Goal: Task Accomplishment & Management: Manage account settings

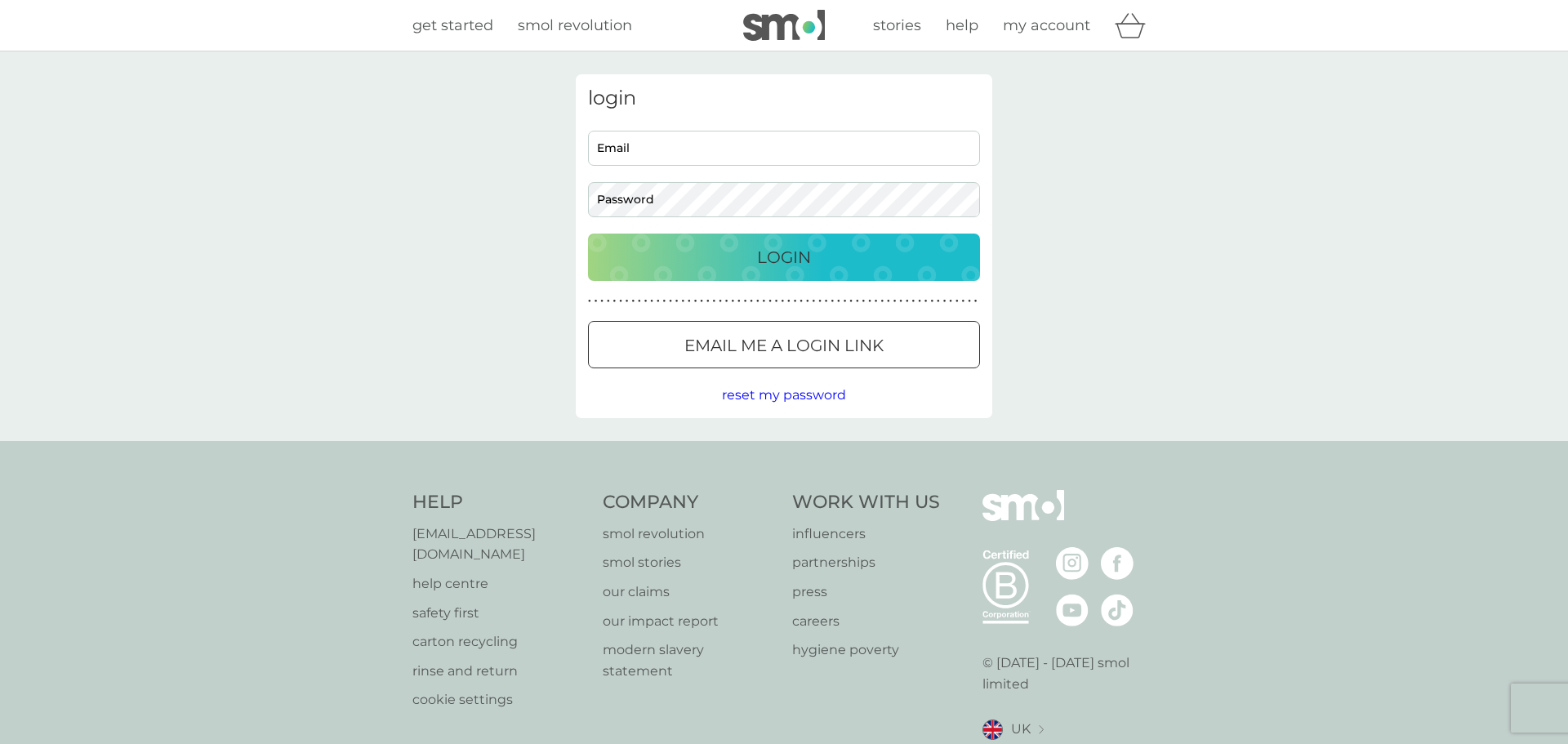
type input "carriejhorvath@gmail.com"
click at [786, 249] on p "Login" at bounding box center [784, 258] width 54 height 26
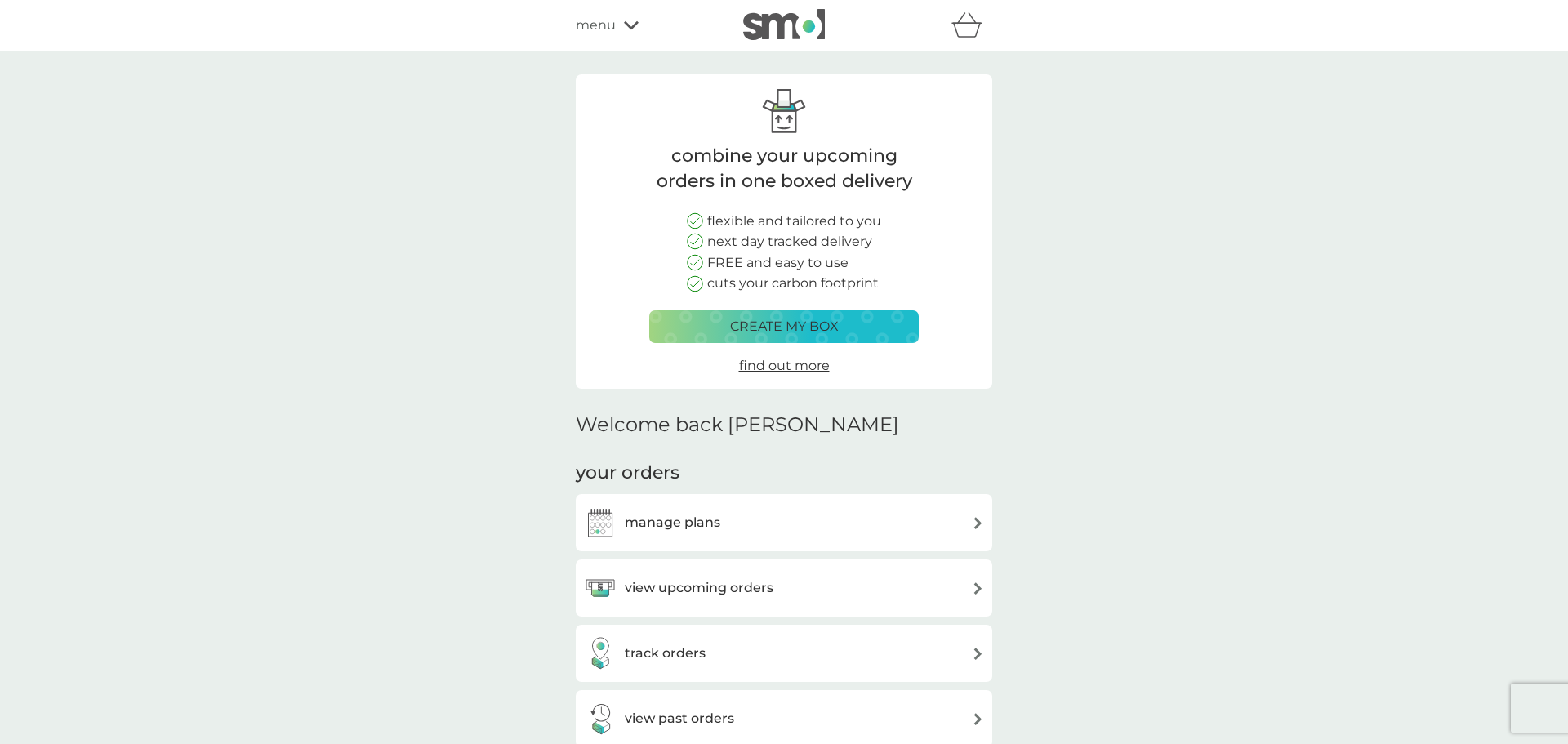
click at [707, 601] on div "view upcoming orders" at bounding box center [679, 588] width 190 height 33
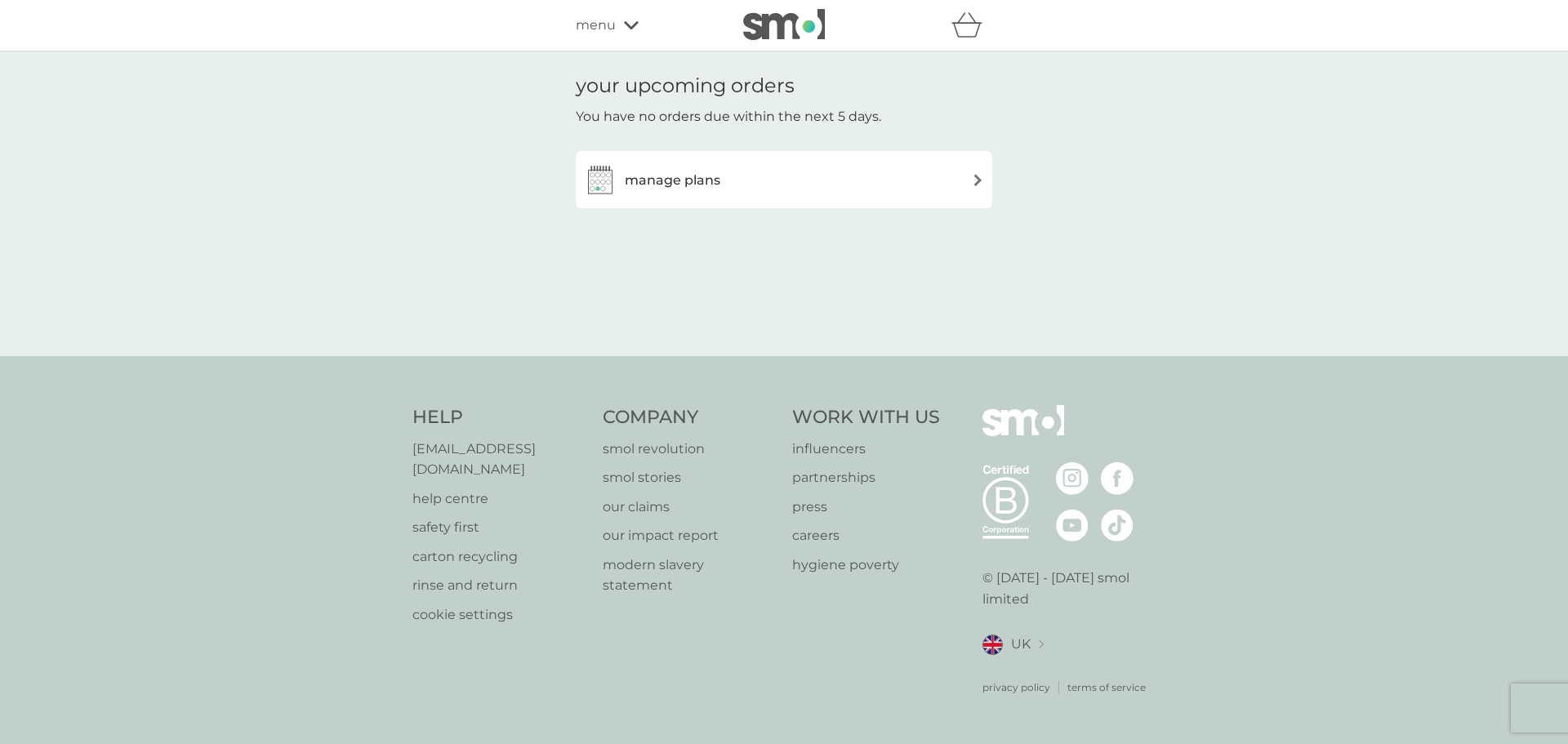
click at [707, 162] on div "manage plans" at bounding box center [783, 180] width 416 height 57
click at [701, 172] on h3 "manage plans" at bounding box center [672, 181] width 96 height 21
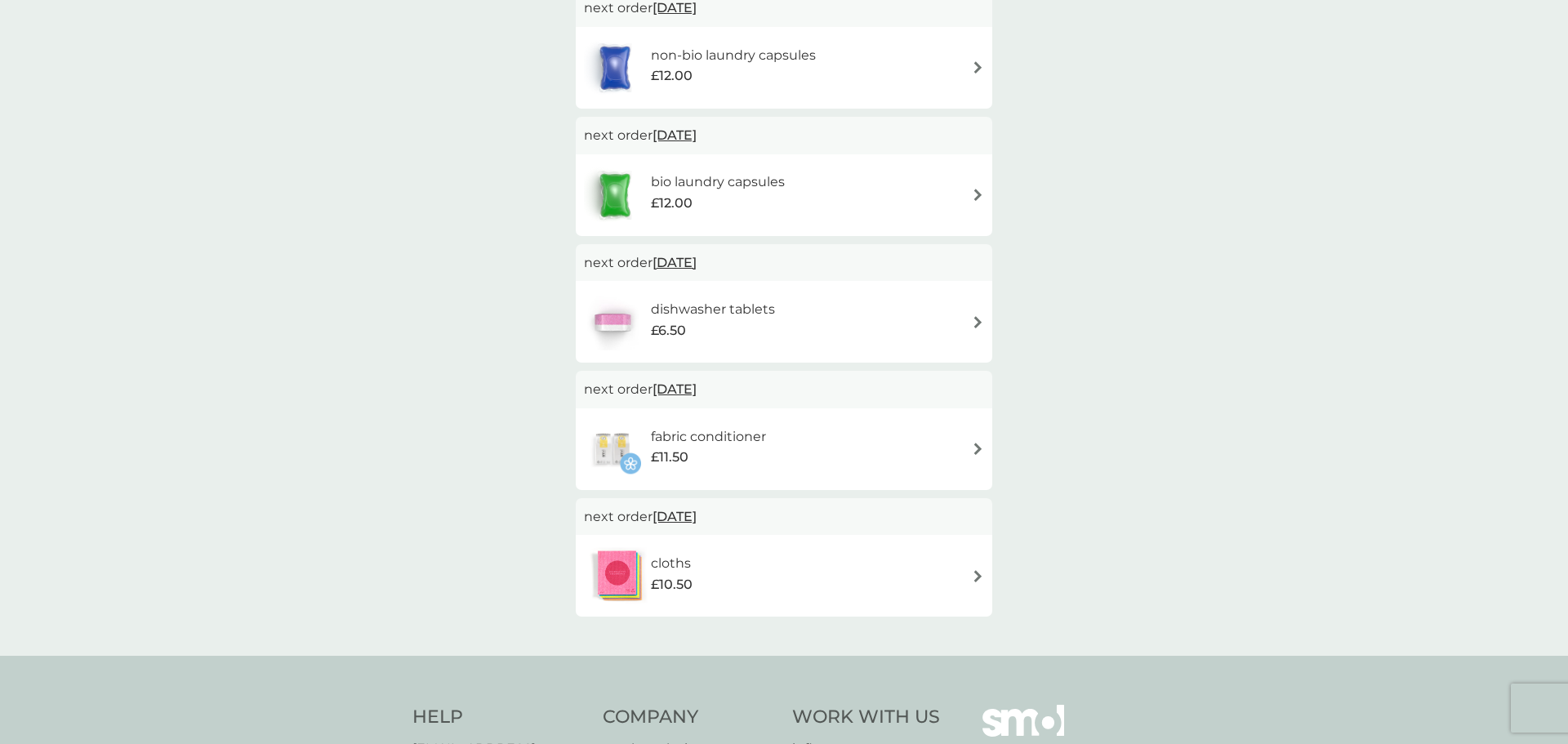
scroll to position [337, 0]
click at [712, 424] on h6 "fabric conditioner" at bounding box center [708, 435] width 115 height 21
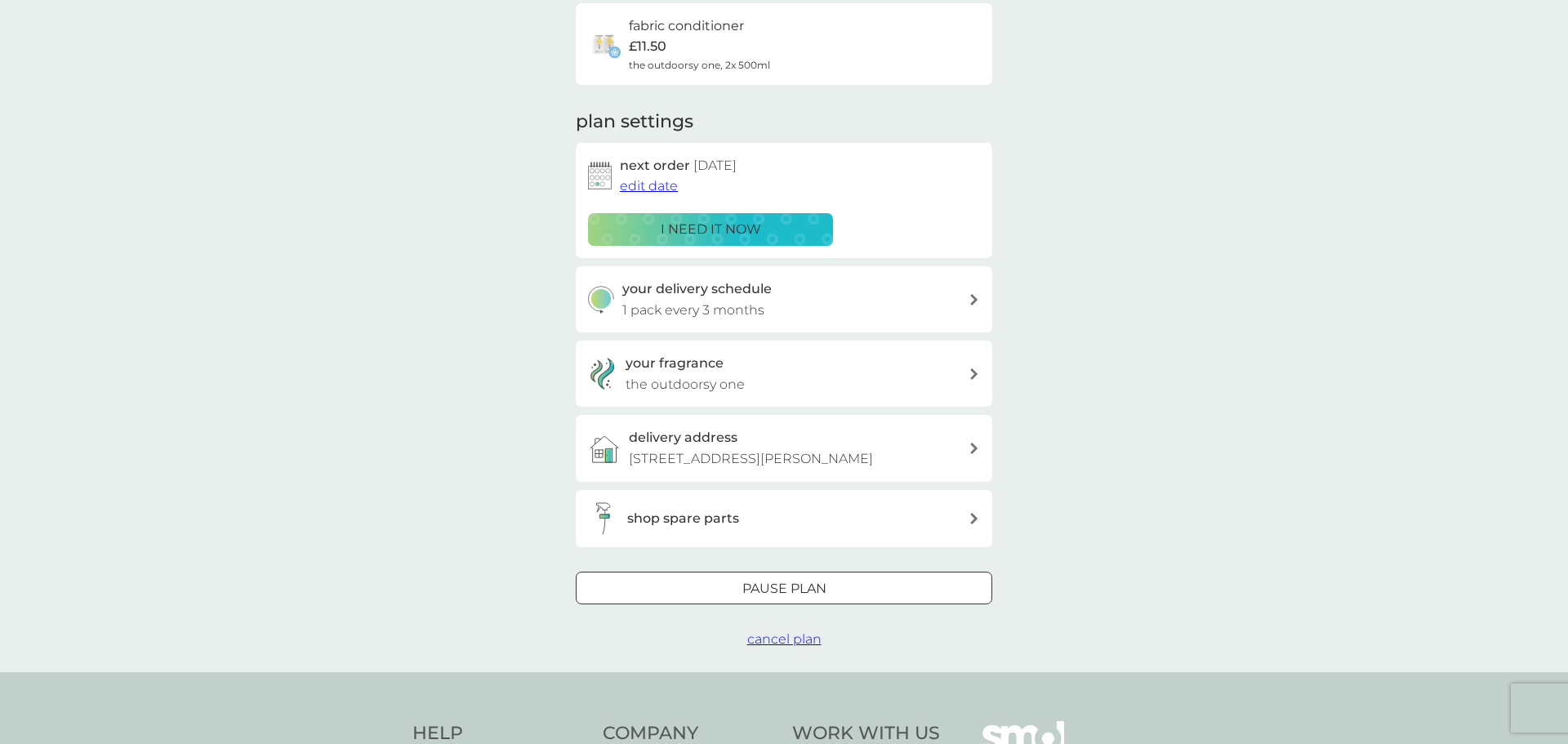
scroll to position [141, 0]
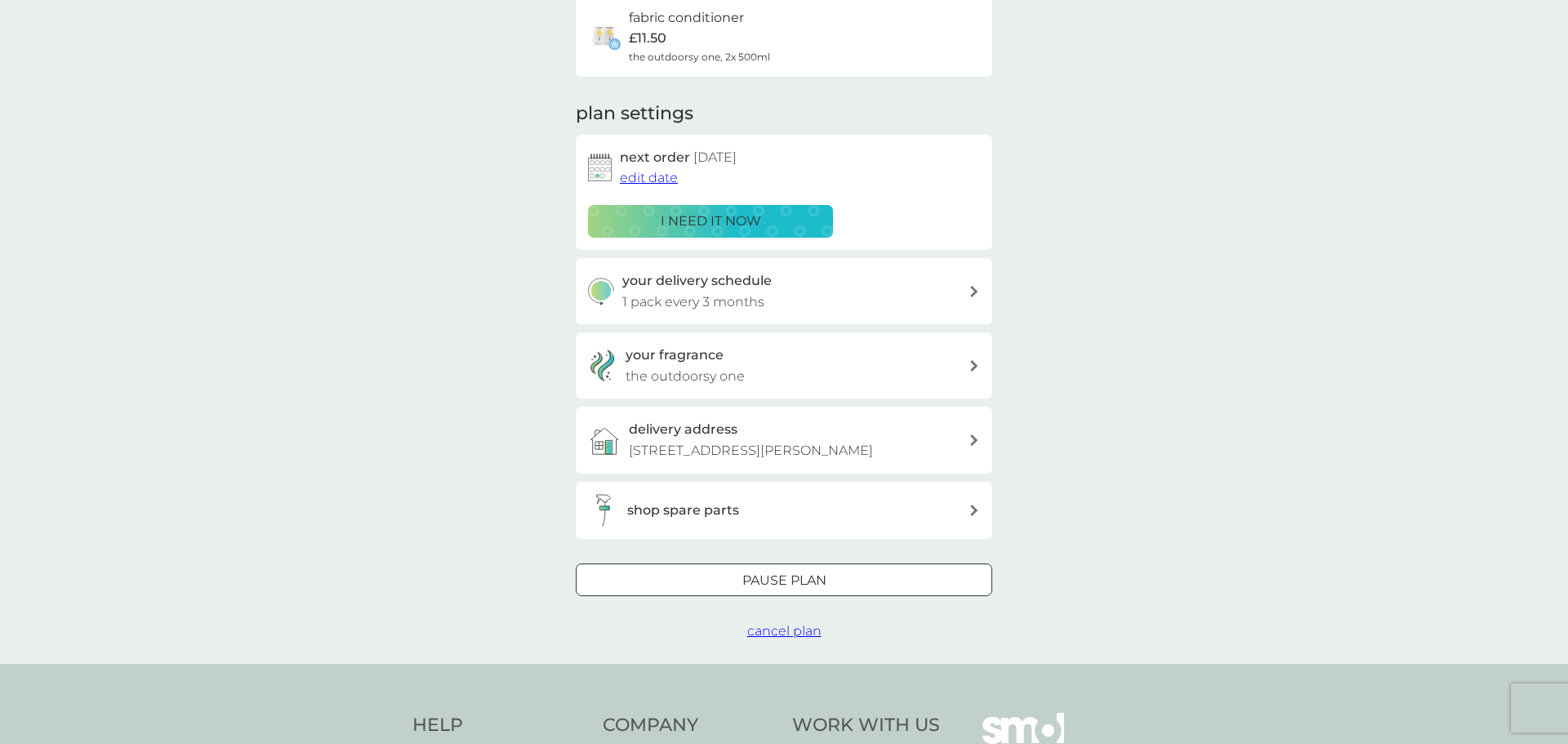
click at [655, 179] on span "edit date" at bounding box center [648, 177] width 58 height 16
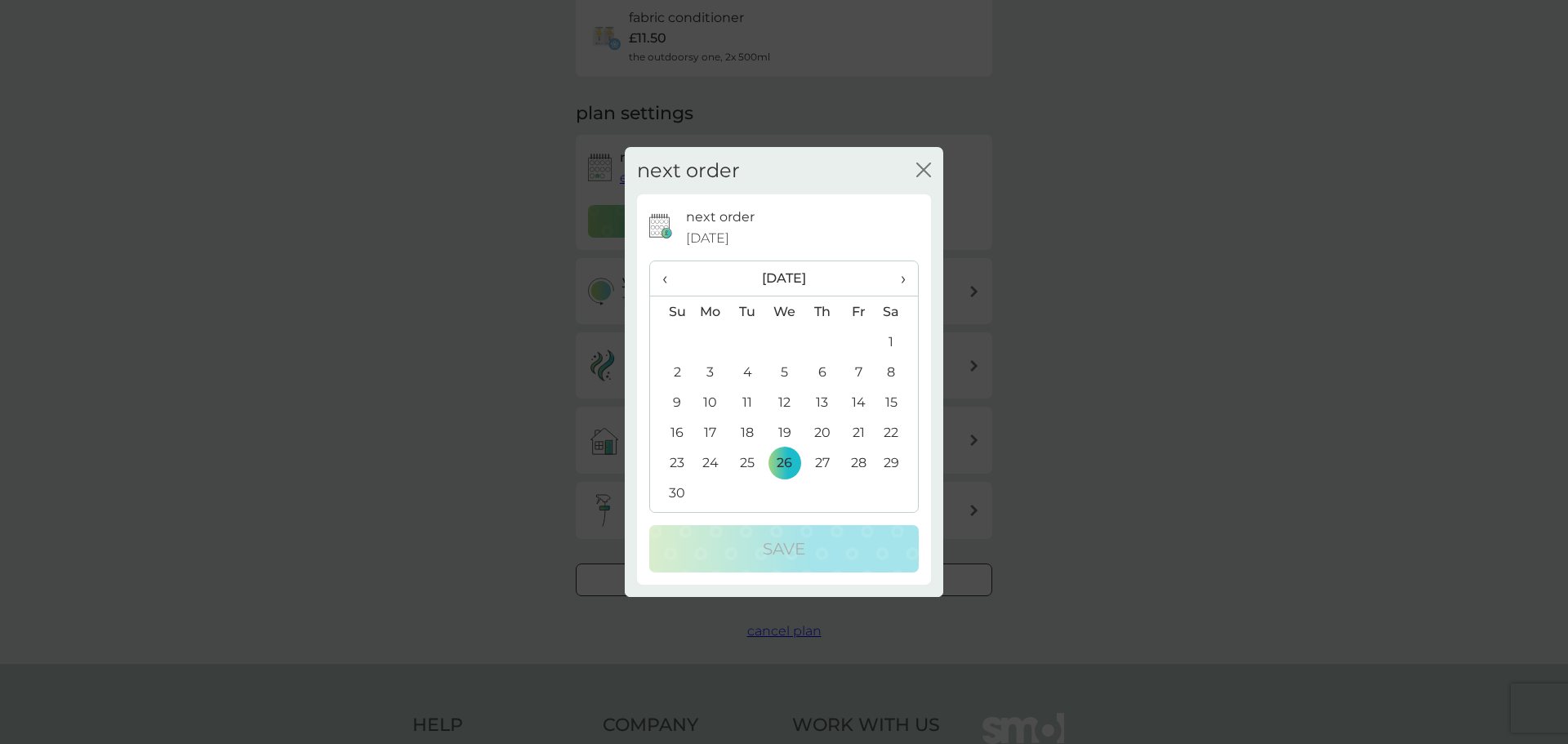
click at [912, 280] on th "›" at bounding box center [898, 279] width 41 height 35
click at [852, 425] on td "26" at bounding box center [858, 432] width 37 height 30
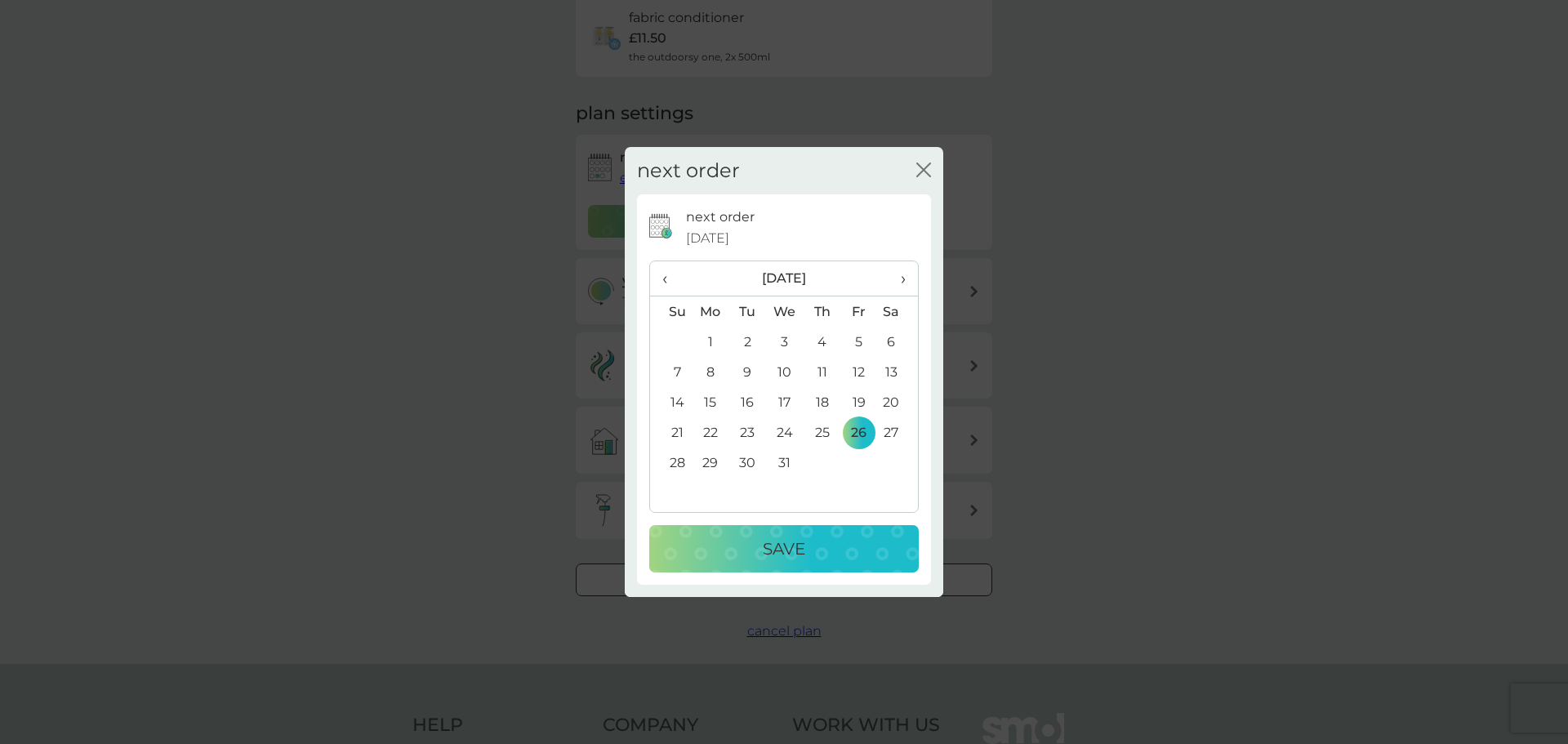
click at [795, 560] on p "Save" at bounding box center [784, 549] width 43 height 26
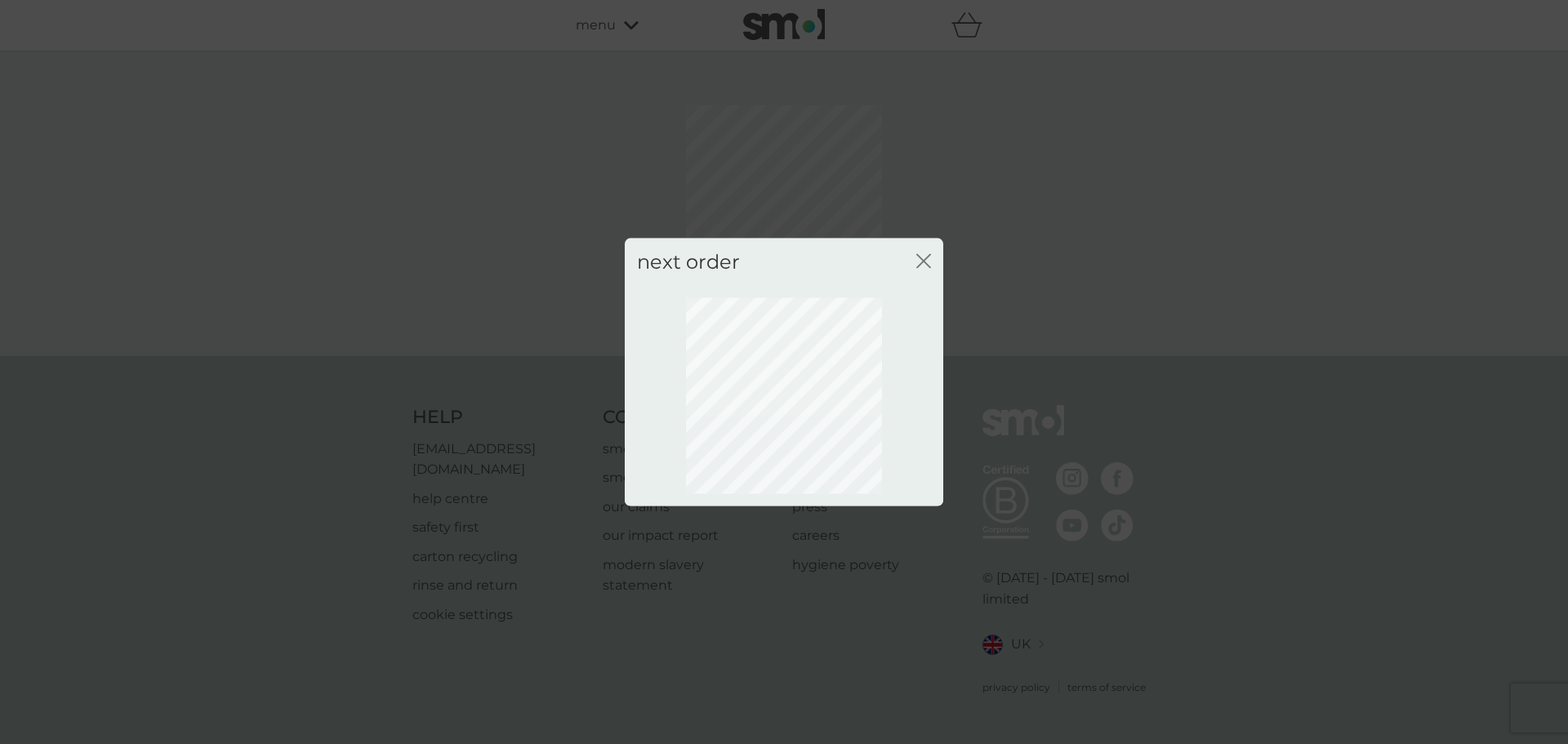
scroll to position [0, 0]
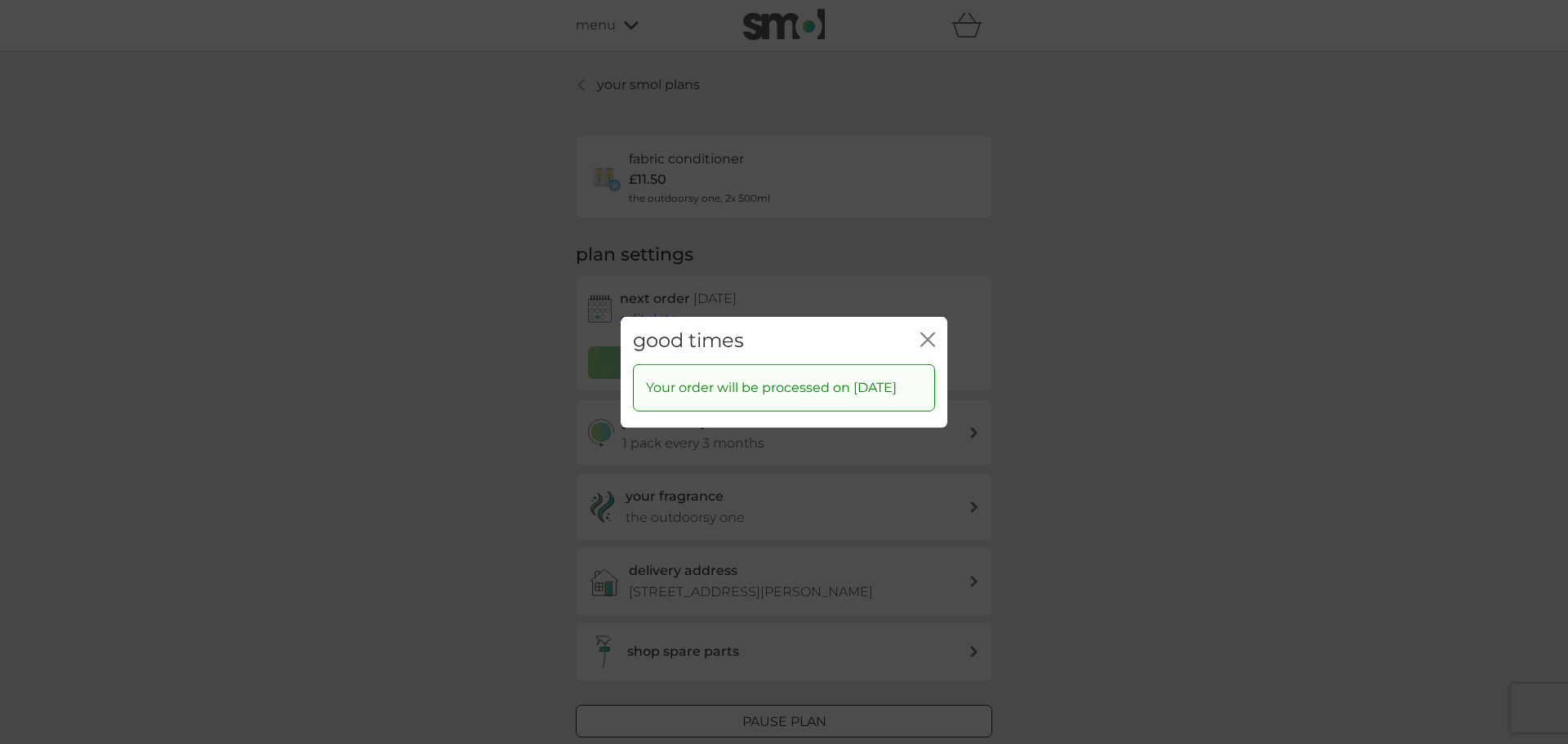
click at [926, 332] on icon "close" at bounding box center [928, 339] width 15 height 15
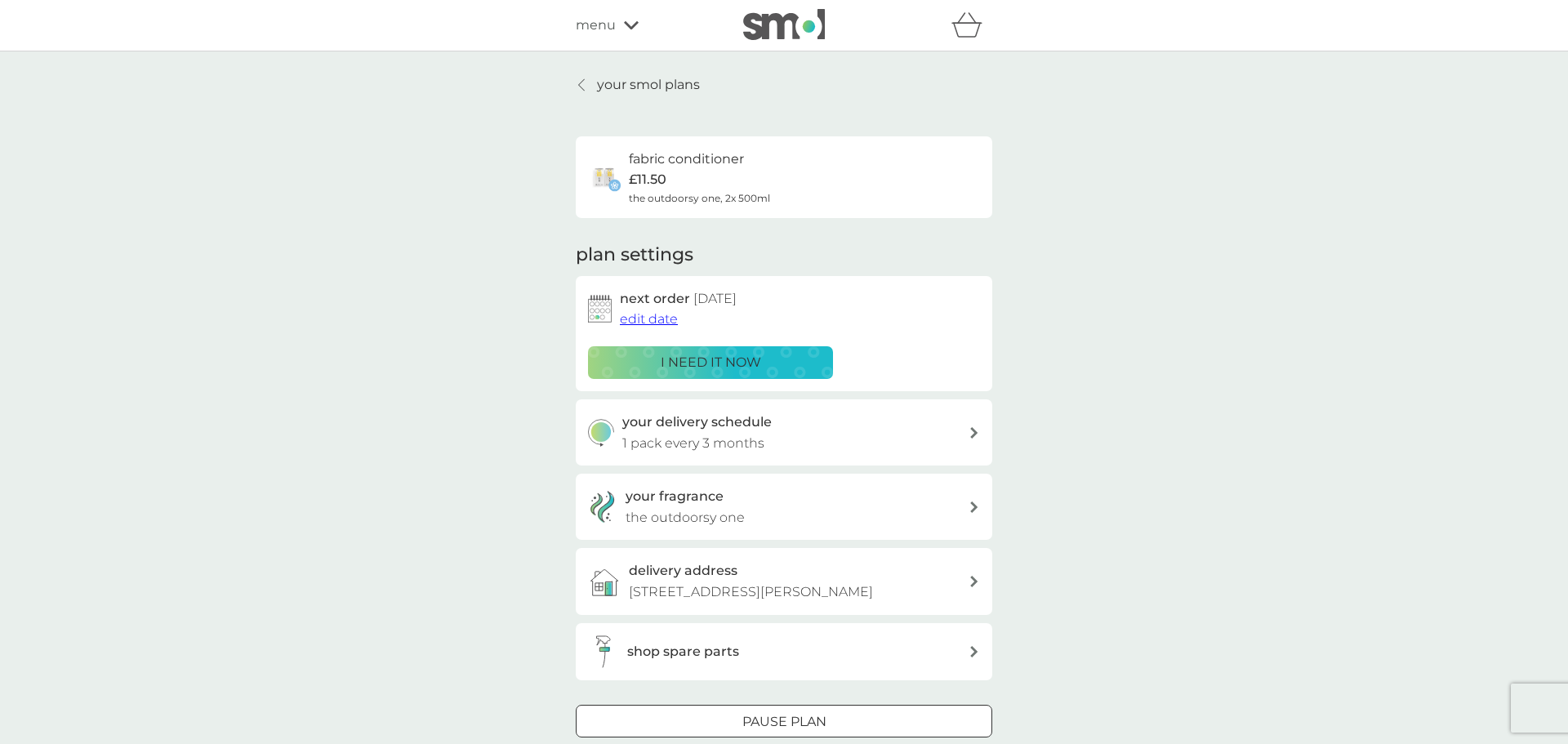
click at [653, 91] on p "your smol plans" at bounding box center [648, 85] width 103 height 21
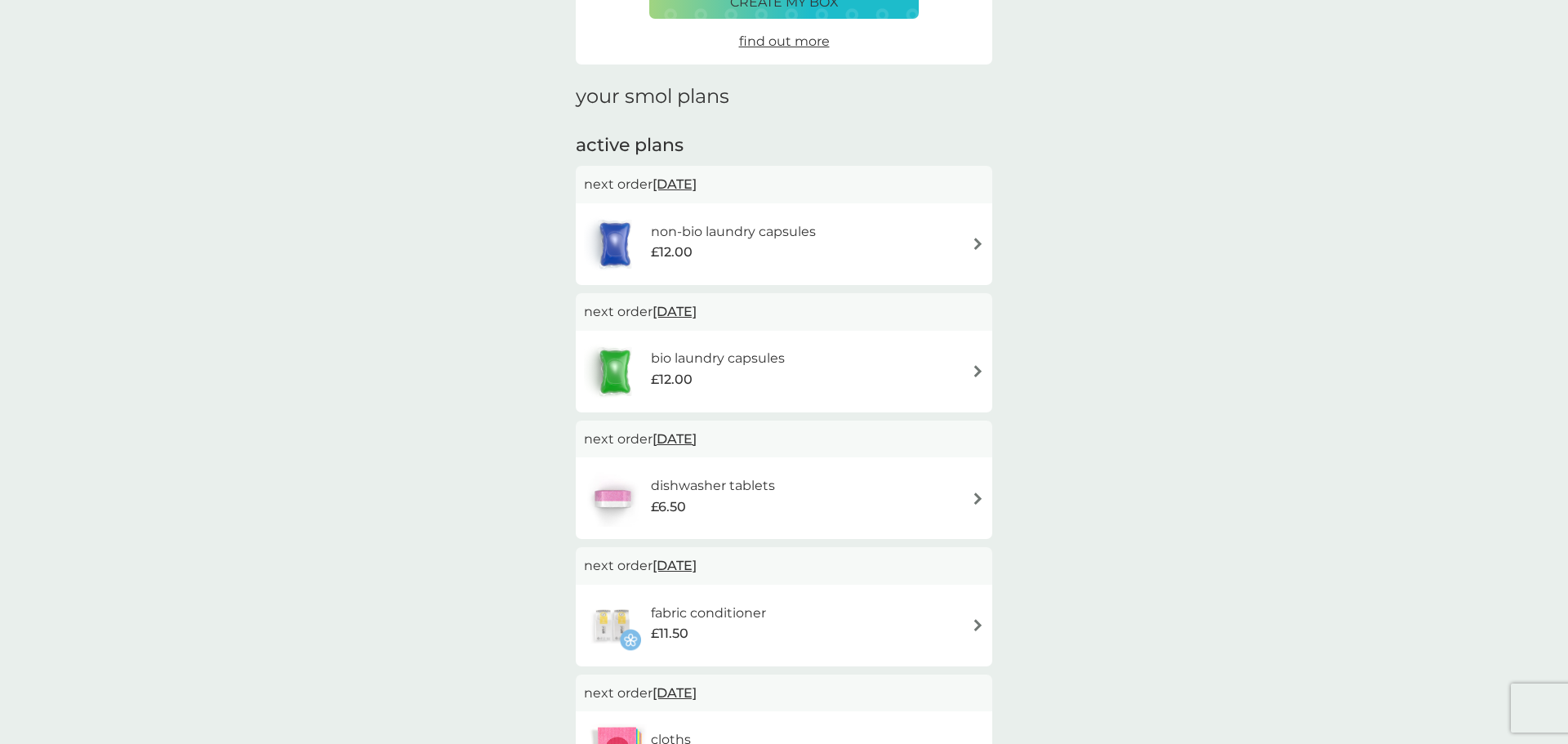
scroll to position [128, 0]
